Goal: Task Accomplishment & Management: Use online tool/utility

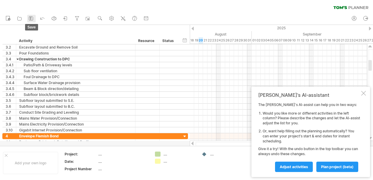
click at [30, 18] on icon at bounding box center [31, 18] width 6 height 6
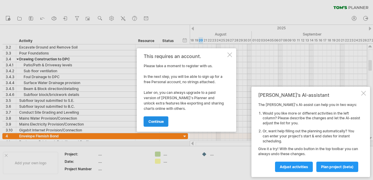
click at [155, 122] on span "continue" at bounding box center [156, 121] width 15 height 4
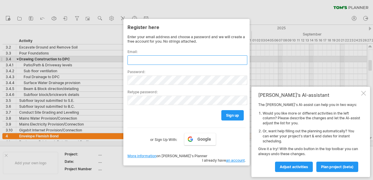
click at [142, 56] on input "text" at bounding box center [188, 59] width 120 height 9
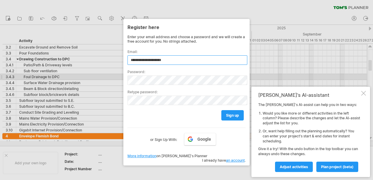
type input "**********"
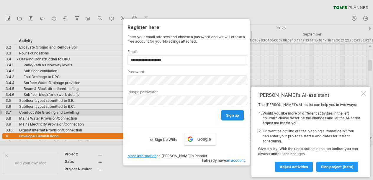
click at [228, 114] on span "sign up" at bounding box center [232, 115] width 13 height 4
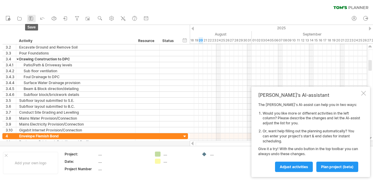
click at [32, 18] on icon at bounding box center [31, 18] width 6 height 6
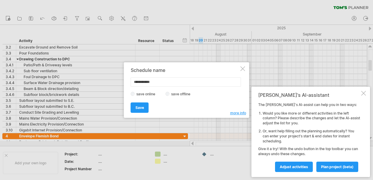
drag, startPoint x: 157, startPoint y: 80, endPoint x: 118, endPoint y: 85, distance: 38.7
click at [118, 85] on div "Trying to reach [DOMAIN_NAME] Connected again... 0% clear filter new 1" at bounding box center [186, 90] width 373 height 180
type input "**********"
click at [136, 108] on span "Save" at bounding box center [140, 107] width 9 height 4
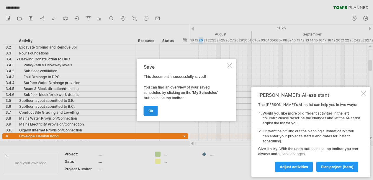
click at [150, 111] on span "ok" at bounding box center [151, 110] width 5 height 4
